Goal: Transaction & Acquisition: Download file/media

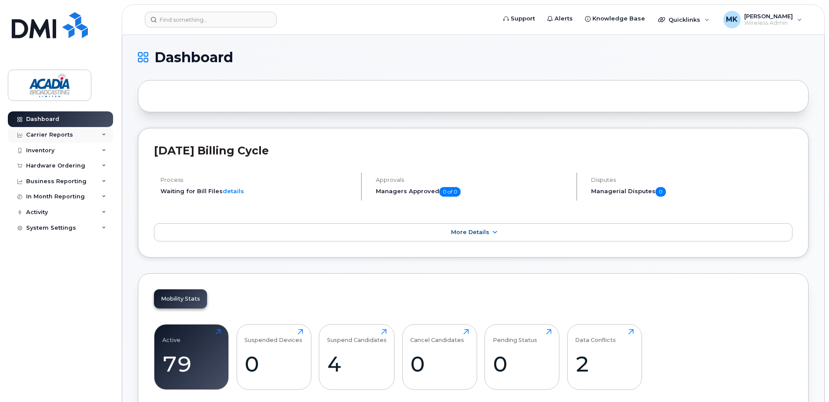
click at [104, 134] on icon at bounding box center [104, 135] width 4 height 4
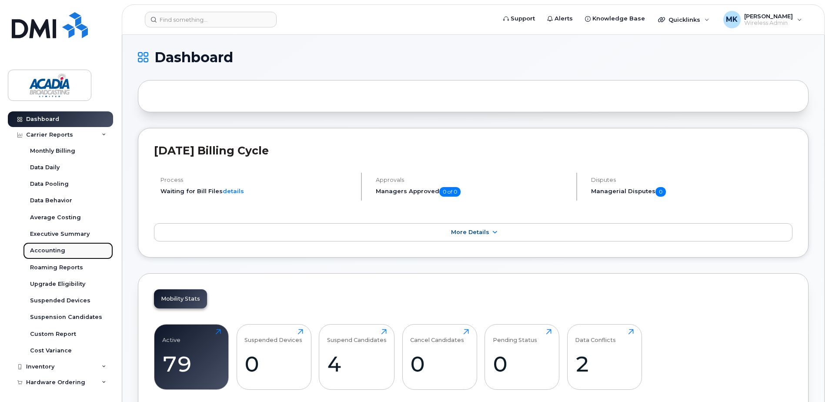
click at [52, 251] on div "Accounting" at bounding box center [47, 251] width 35 height 8
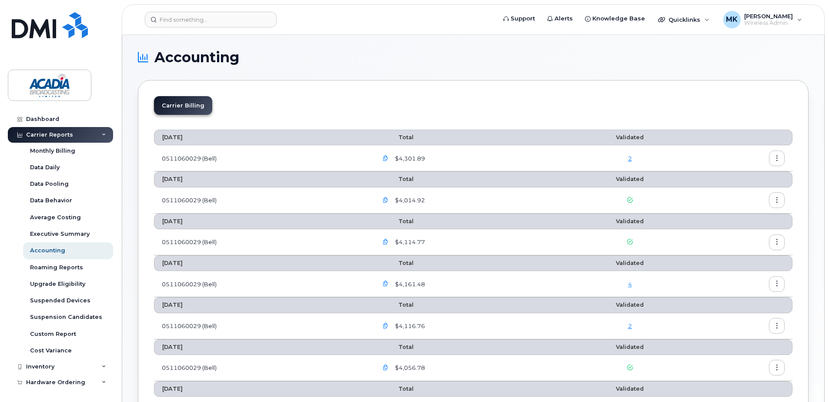
click at [776, 161] on icon "button" at bounding box center [777, 159] width 6 height 6
click at [736, 193] on span "Download" at bounding box center [737, 194] width 34 height 8
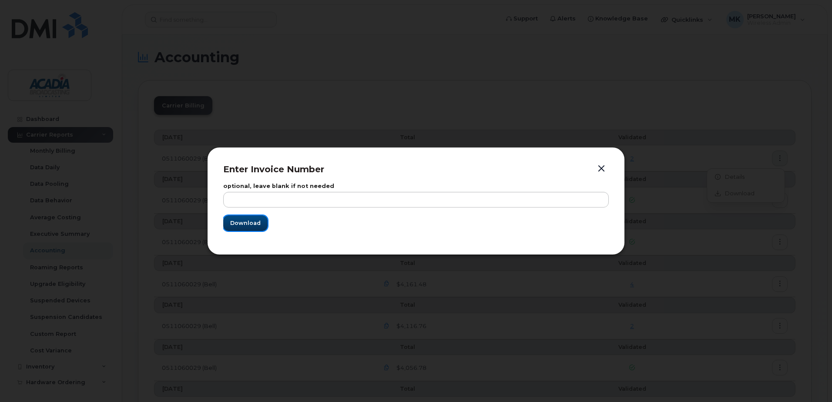
click at [246, 229] on button "Download" at bounding box center [245, 223] width 44 height 16
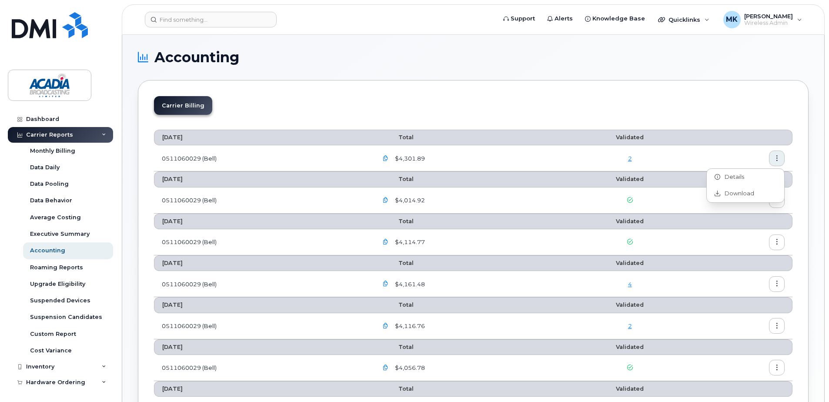
click at [306, 92] on div "Carrier Billing [DATE] Total Validated 0511060029 (Bell) $4,301.89 [DATE] Total…" at bounding box center [473, 383] width 671 height 606
click at [387, 156] on icon "button" at bounding box center [386, 159] width 6 height 6
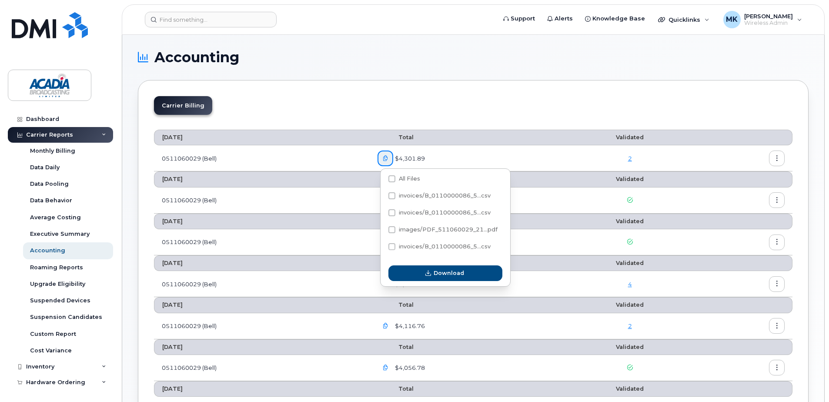
click at [450, 120] on div "Carrier Billing" at bounding box center [473, 109] width 639 height 26
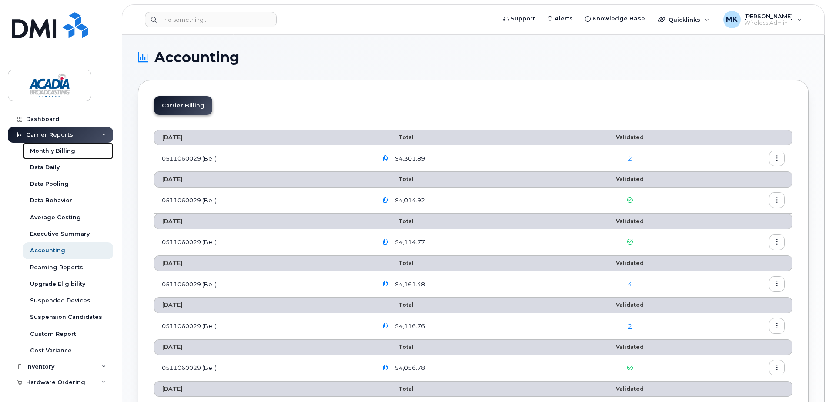
drag, startPoint x: 54, startPoint y: 151, endPoint x: 208, endPoint y: 156, distance: 154.5
click at [54, 151] on div "Monthly Billing" at bounding box center [52, 151] width 45 height 8
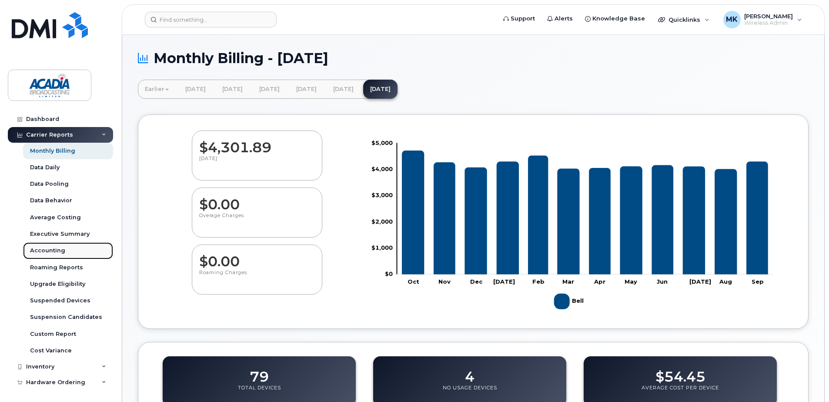
click at [49, 248] on div "Accounting" at bounding box center [47, 251] width 35 height 8
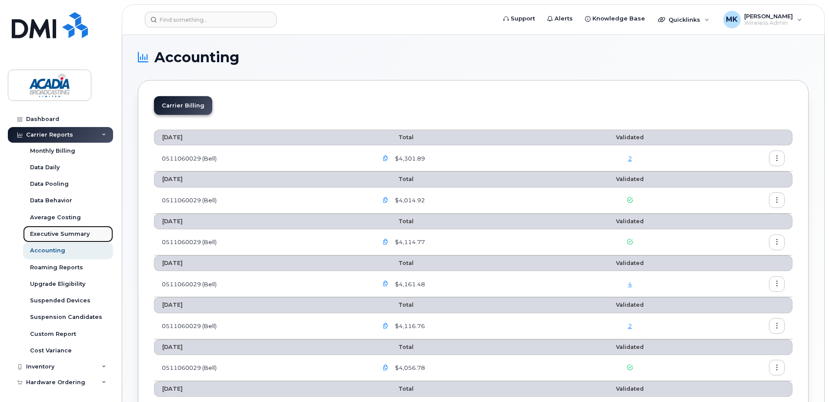
click at [70, 239] on link "Executive Summary" at bounding box center [68, 234] width 90 height 17
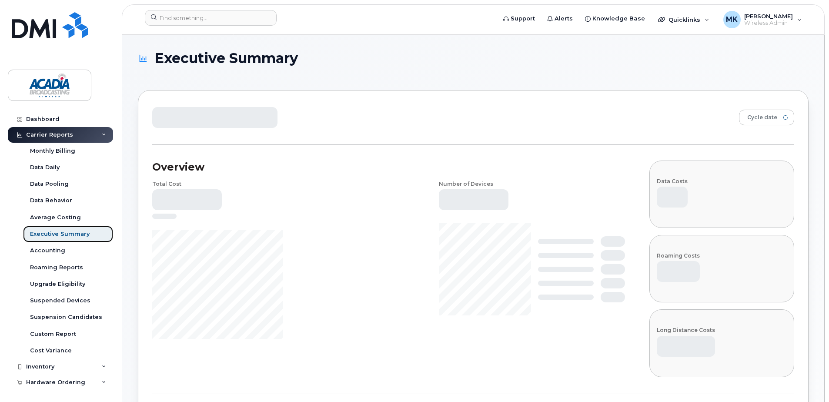
click at [73, 230] on div "Executive Summary" at bounding box center [60, 234] width 60 height 8
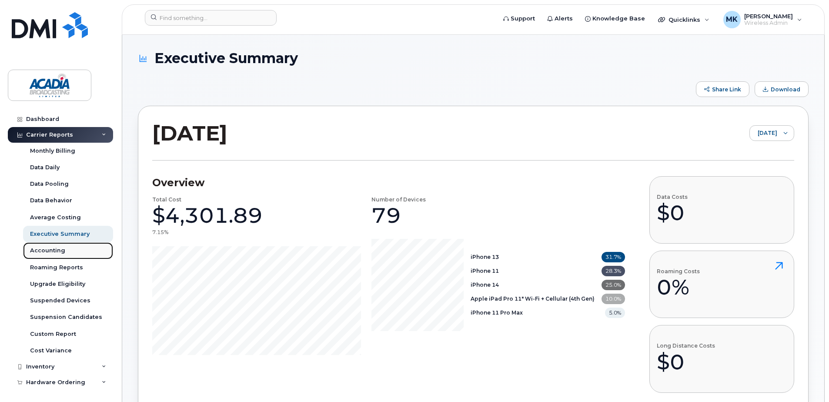
click at [50, 251] on div "Accounting" at bounding box center [47, 251] width 35 height 8
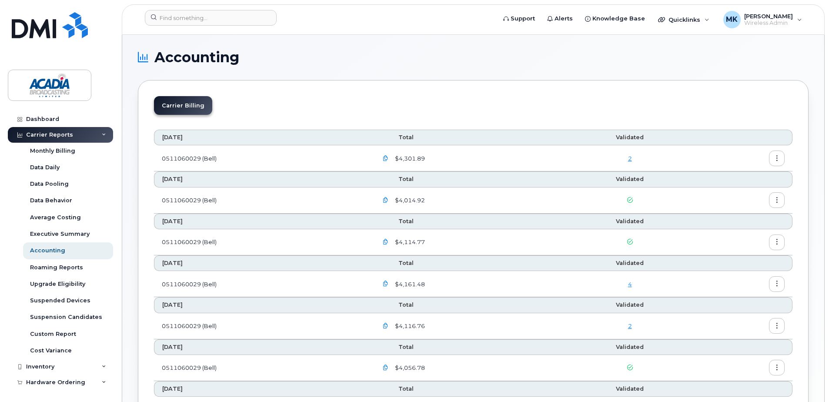
click at [781, 158] on button "button" at bounding box center [777, 159] width 16 height 16
click at [731, 176] on span "Details" at bounding box center [732, 177] width 24 height 8
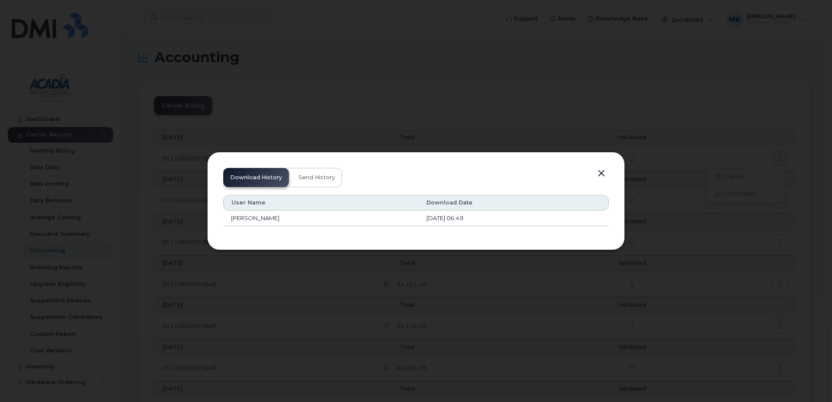
click at [598, 173] on button "button" at bounding box center [601, 173] width 13 height 12
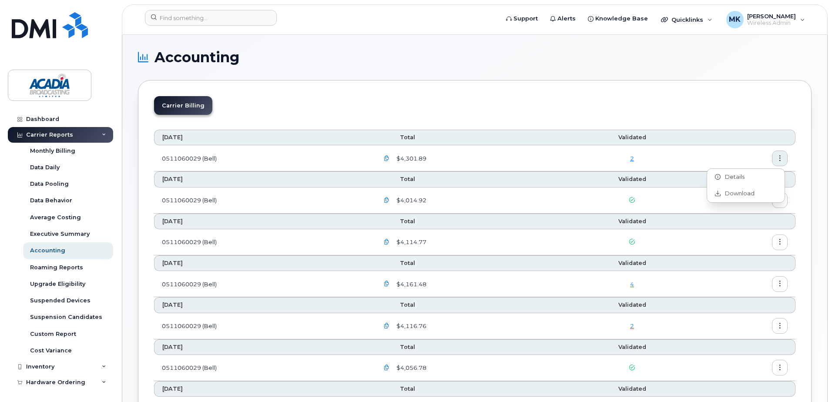
click at [598, 173] on button "button" at bounding box center [601, 173] width 13 height 12
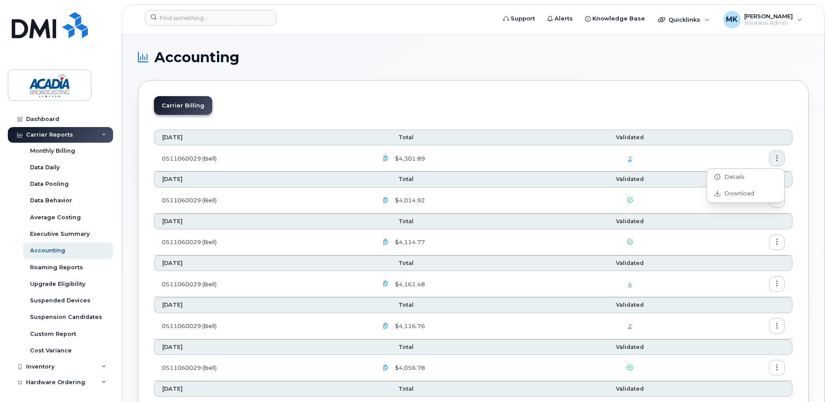
click at [388, 159] on icon "button" at bounding box center [386, 159] width 6 height 6
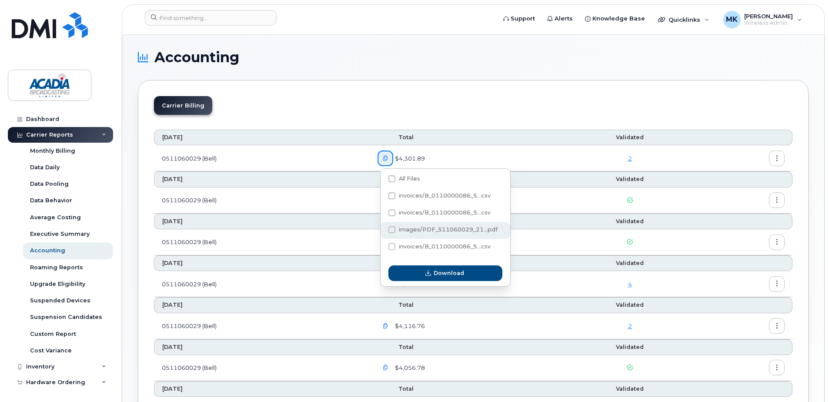
click at [434, 232] on span "images/PDF_511060029_21...pdf" at bounding box center [448, 229] width 99 height 7
click at [382, 232] on input "images/PDF_511060029_21...pdf" at bounding box center [380, 230] width 4 height 4
checkbox input "true"
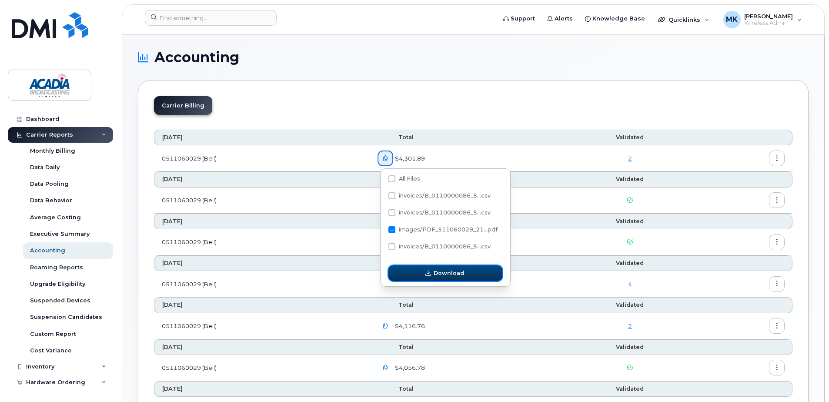
click at [448, 265] on button "Download" at bounding box center [445, 273] width 114 height 16
